Goal: Navigation & Orientation: Find specific page/section

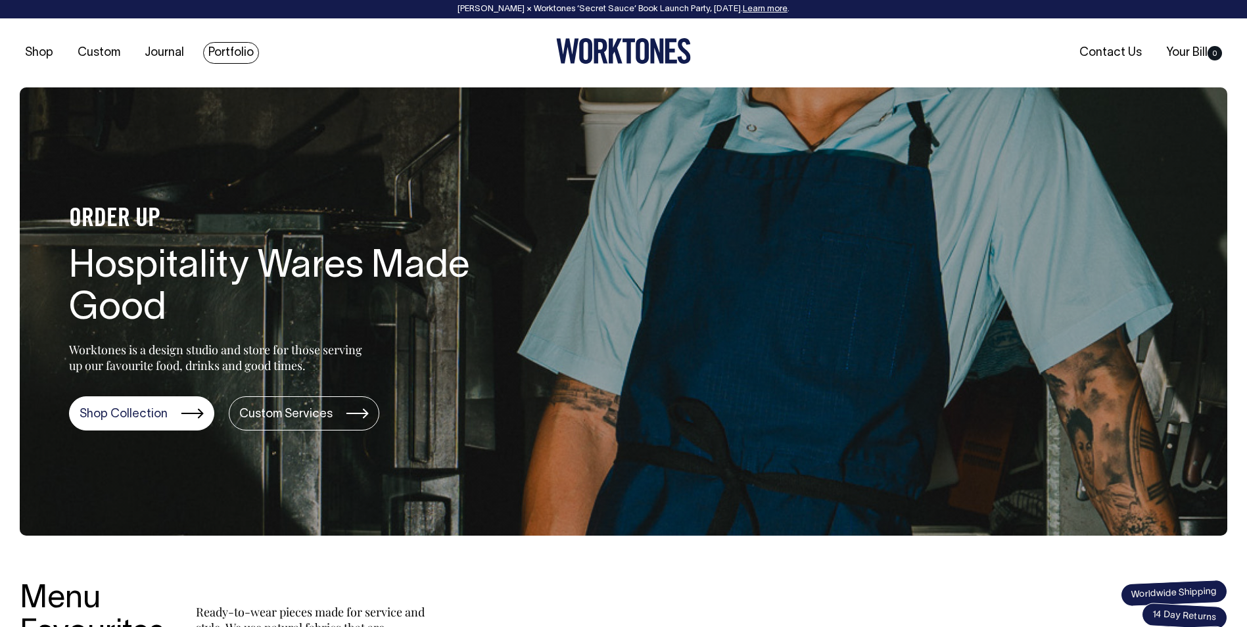
click at [247, 51] on link "Portfolio" at bounding box center [231, 53] width 56 height 22
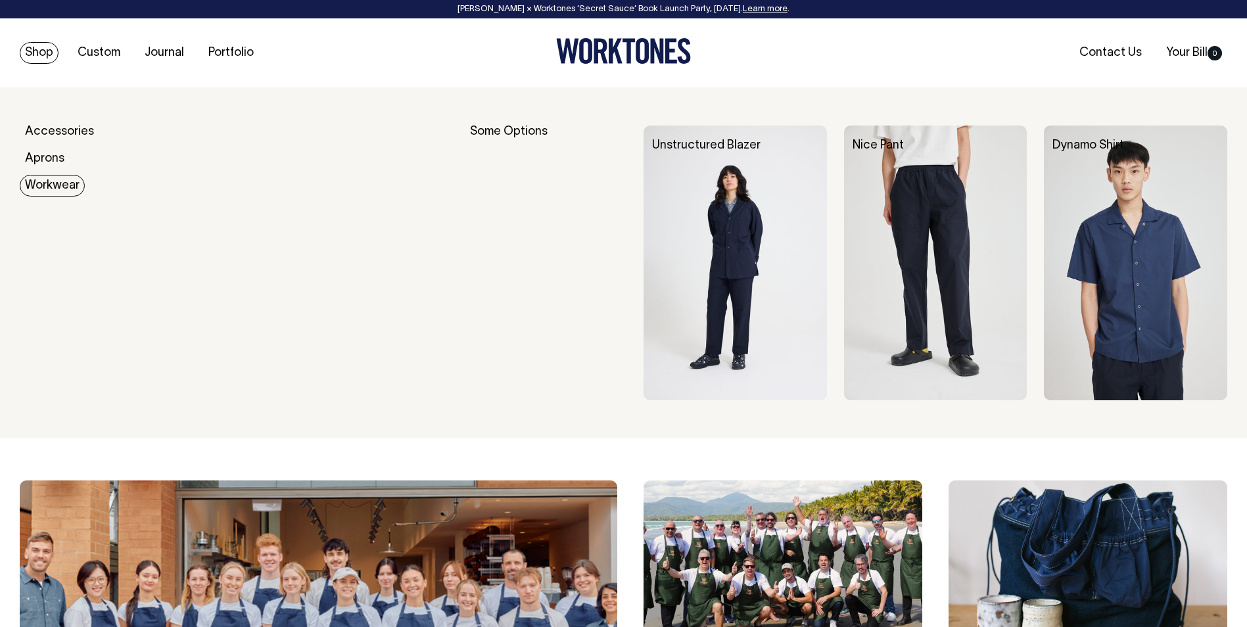
click at [54, 184] on link "Workwear" at bounding box center [52, 186] width 65 height 22
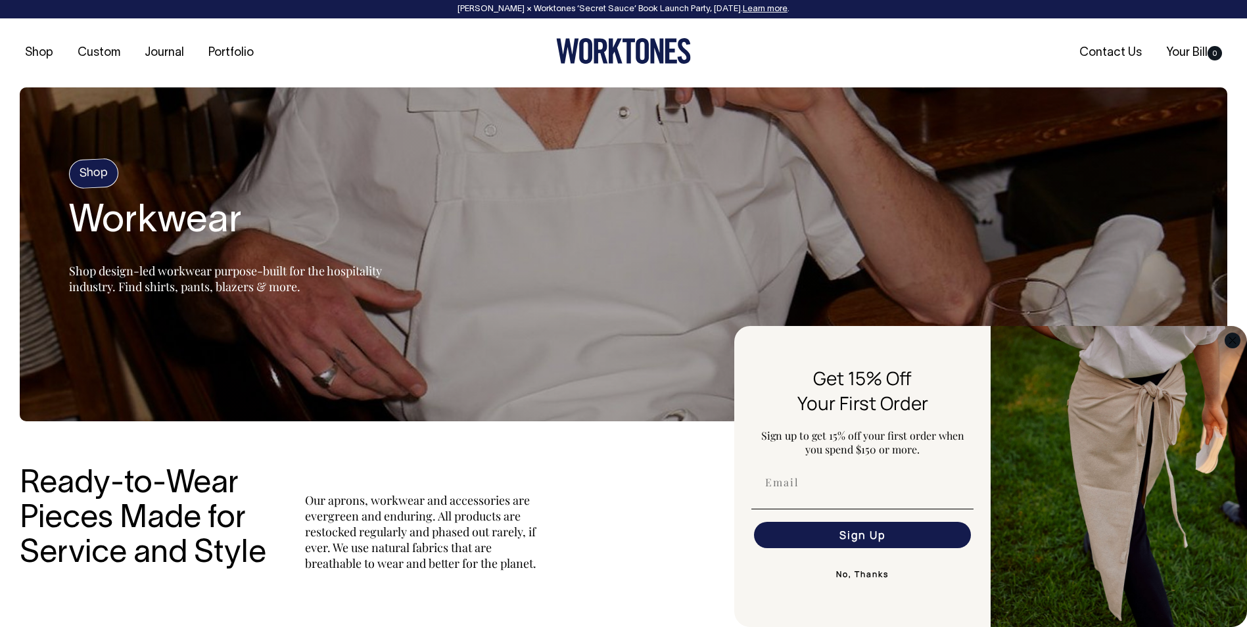
click at [1233, 341] on circle "Close dialog" at bounding box center [1233, 340] width 15 height 15
